Goal: Task Accomplishment & Management: Manage account settings

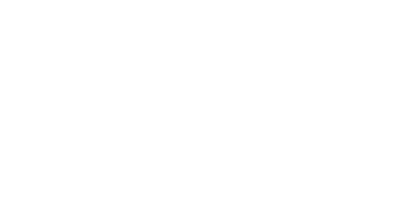
select select "*"
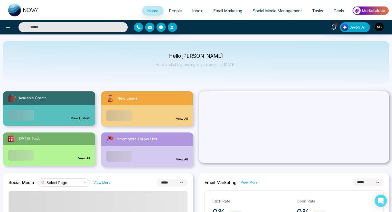
click at [80, 116] on link "View History" at bounding box center [80, 118] width 19 height 5
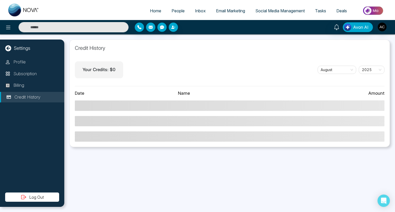
select select "*"
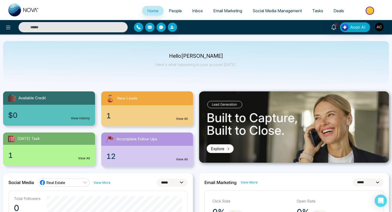
click at [182, 117] on link "View All" at bounding box center [182, 119] width 12 height 5
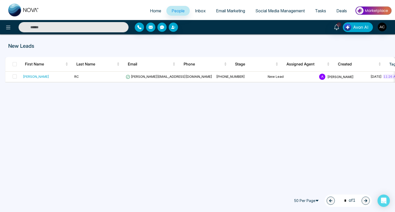
select select "*"
